Goal: Information Seeking & Learning: Learn about a topic

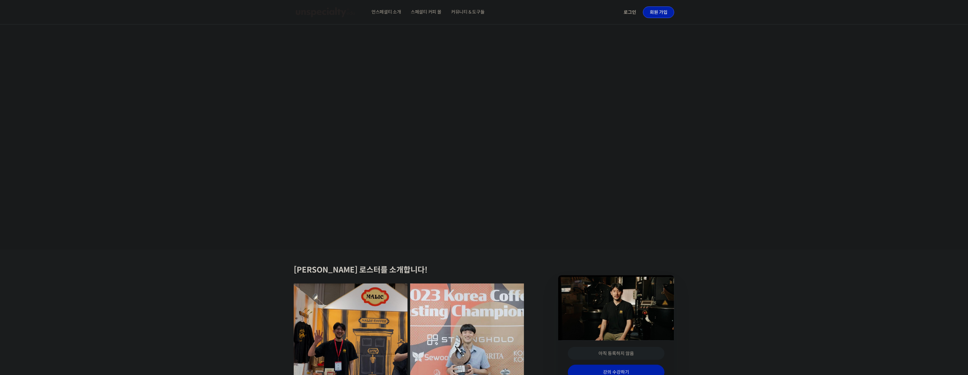
click at [433, 12] on span "스페셜티 커피 몰" at bounding box center [426, 12] width 31 height 25
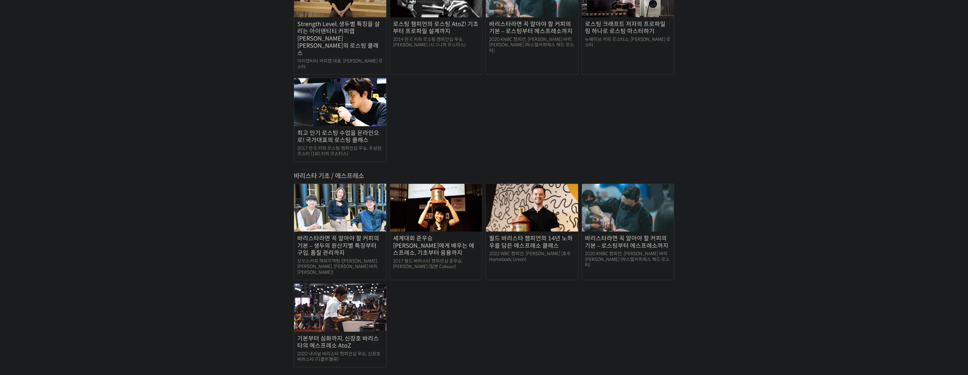
scroll to position [742, 0]
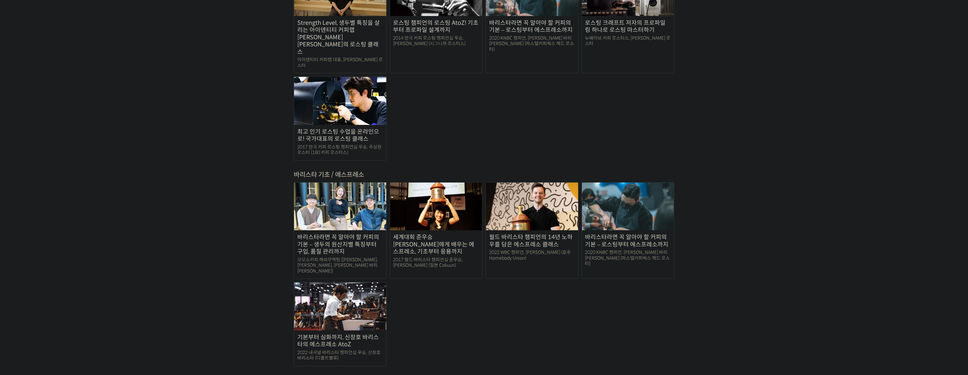
click at [361, 283] on img at bounding box center [340, 307] width 92 height 48
click at [621, 234] on div "바리스타라면 꼭 알아야 할 커피의 기본 – 로스팅부터 에스프레소까지" at bounding box center [628, 241] width 92 height 15
click at [541, 234] on div "월드 바리스타 챔피언의 14년 노하우를 담은 에스프레소 클래스" at bounding box center [532, 241] width 92 height 15
click at [329, 334] on div "기본부터 심화까지, 신창호 바리스타의 에스프레소 AtoZ" at bounding box center [340, 341] width 92 height 15
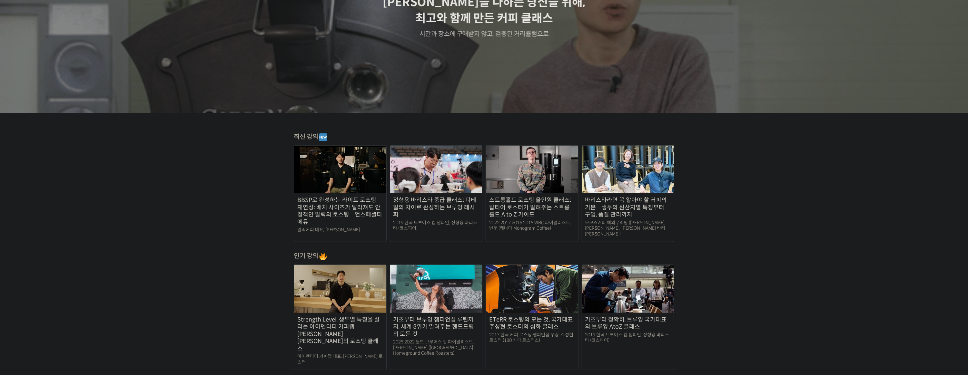
scroll to position [0, 0]
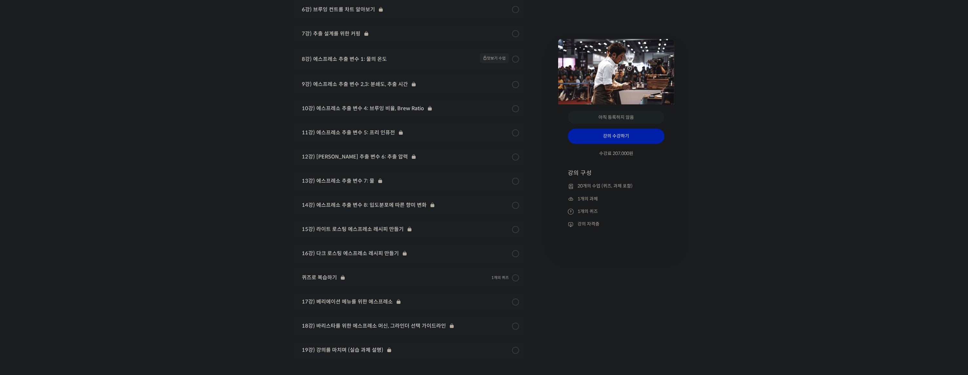
scroll to position [3579, 0]
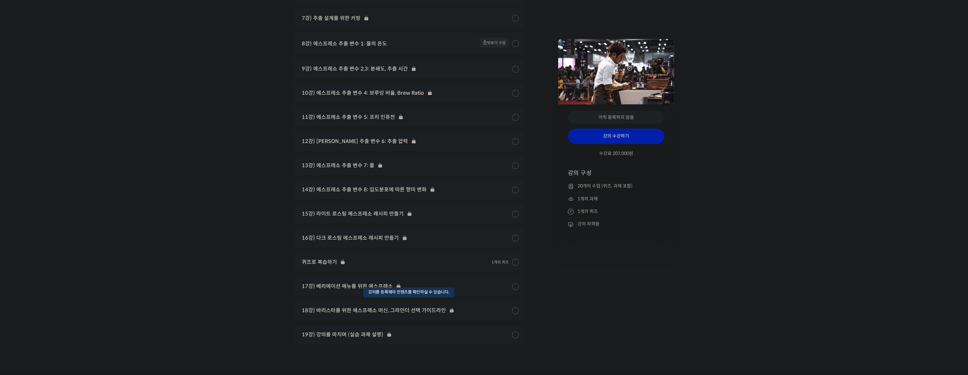
click at [383, 302] on div "18강) 바리스타를 위한 에스프레소 머신, 그라인더 선택 가이드라인" at bounding box center [409, 311] width 230 height 19
click at [351, 302] on div "18강) 바리스타를 위한 에스프레소 머신, 그라인더 선택 가이드라인" at bounding box center [409, 311] width 230 height 19
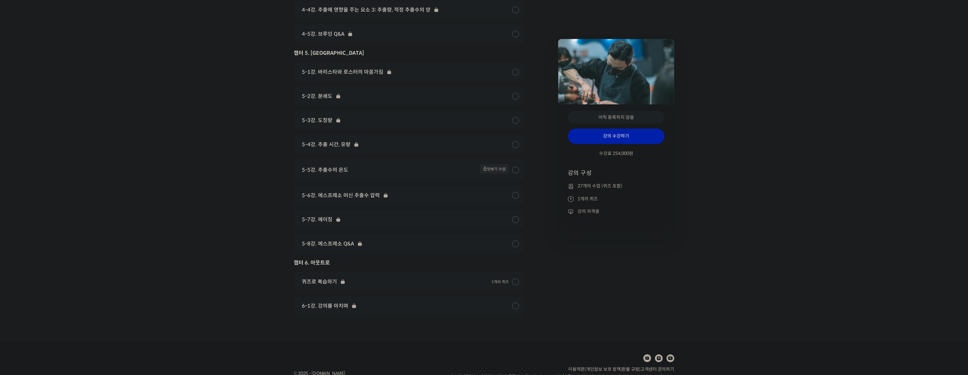
scroll to position [3164, 0]
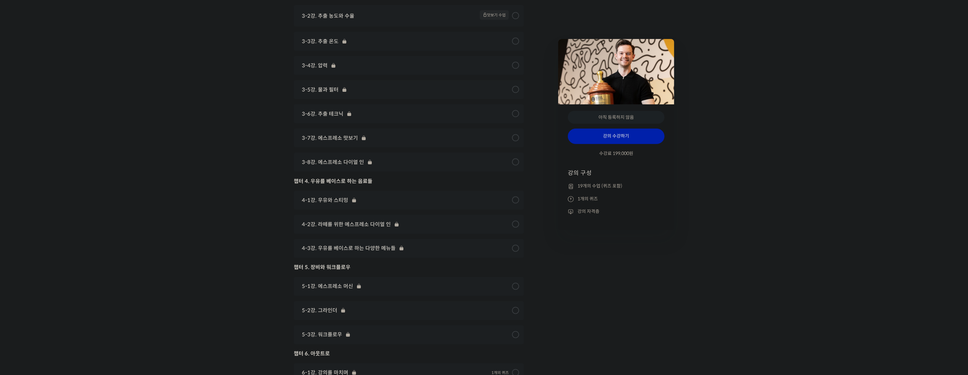
scroll to position [3485, 0]
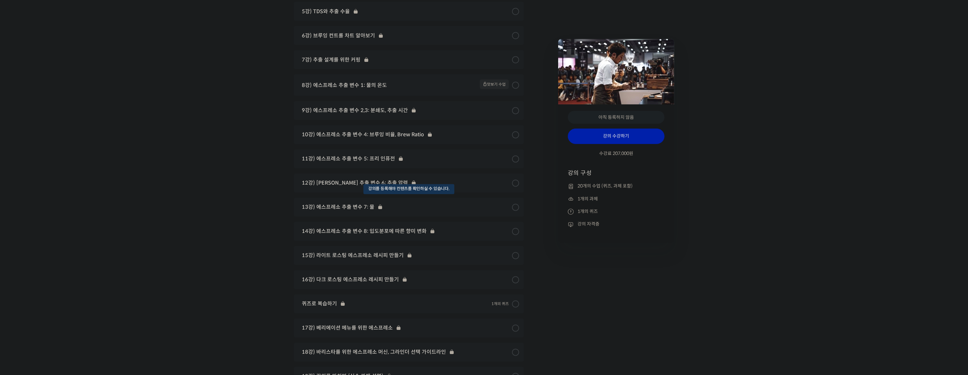
scroll to position [3612, 0]
